Goal: Task Accomplishment & Management: Use online tool/utility

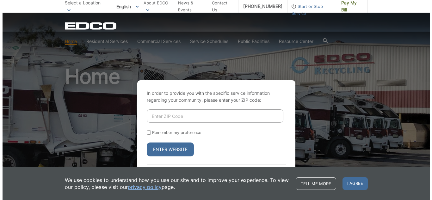
scroll to position [32, 0]
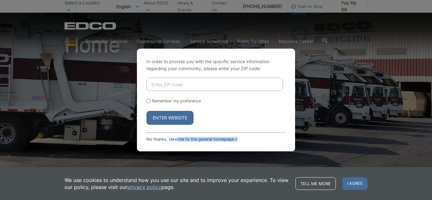
click at [177, 141] on div "In order to provide you with the specific service information regarding your co…" at bounding box center [216, 100] width 158 height 103
click at [157, 141] on link "No thanks, take me to the general homepage >" at bounding box center [191, 139] width 91 height 5
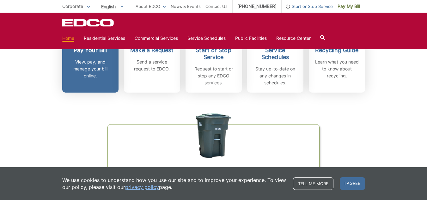
scroll to position [190, 0]
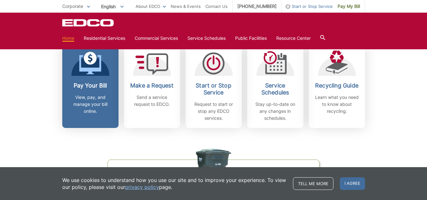
click at [97, 108] on p "View, pay, and manage your bill online." at bounding box center [90, 104] width 47 height 21
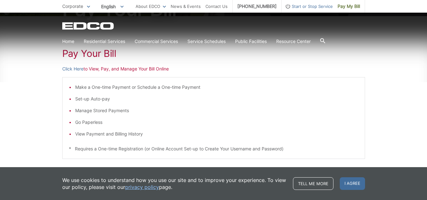
scroll to position [95, 0]
click at [68, 69] on link "Click Here" at bounding box center [72, 68] width 21 height 7
